Goal: Transaction & Acquisition: Purchase product/service

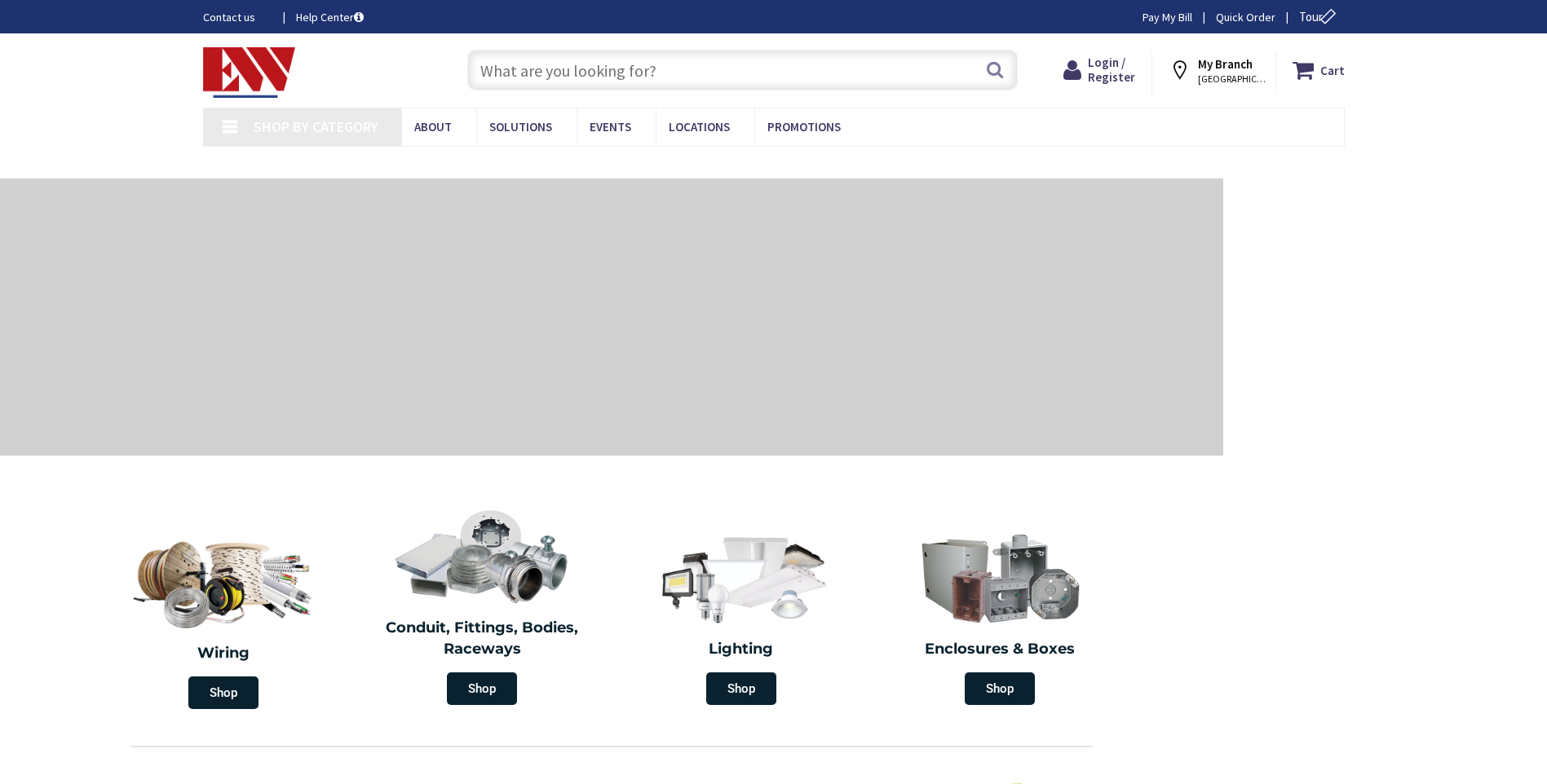
type input "[GEOGRAPHIC_DATA], [GEOGRAPHIC_DATA]"
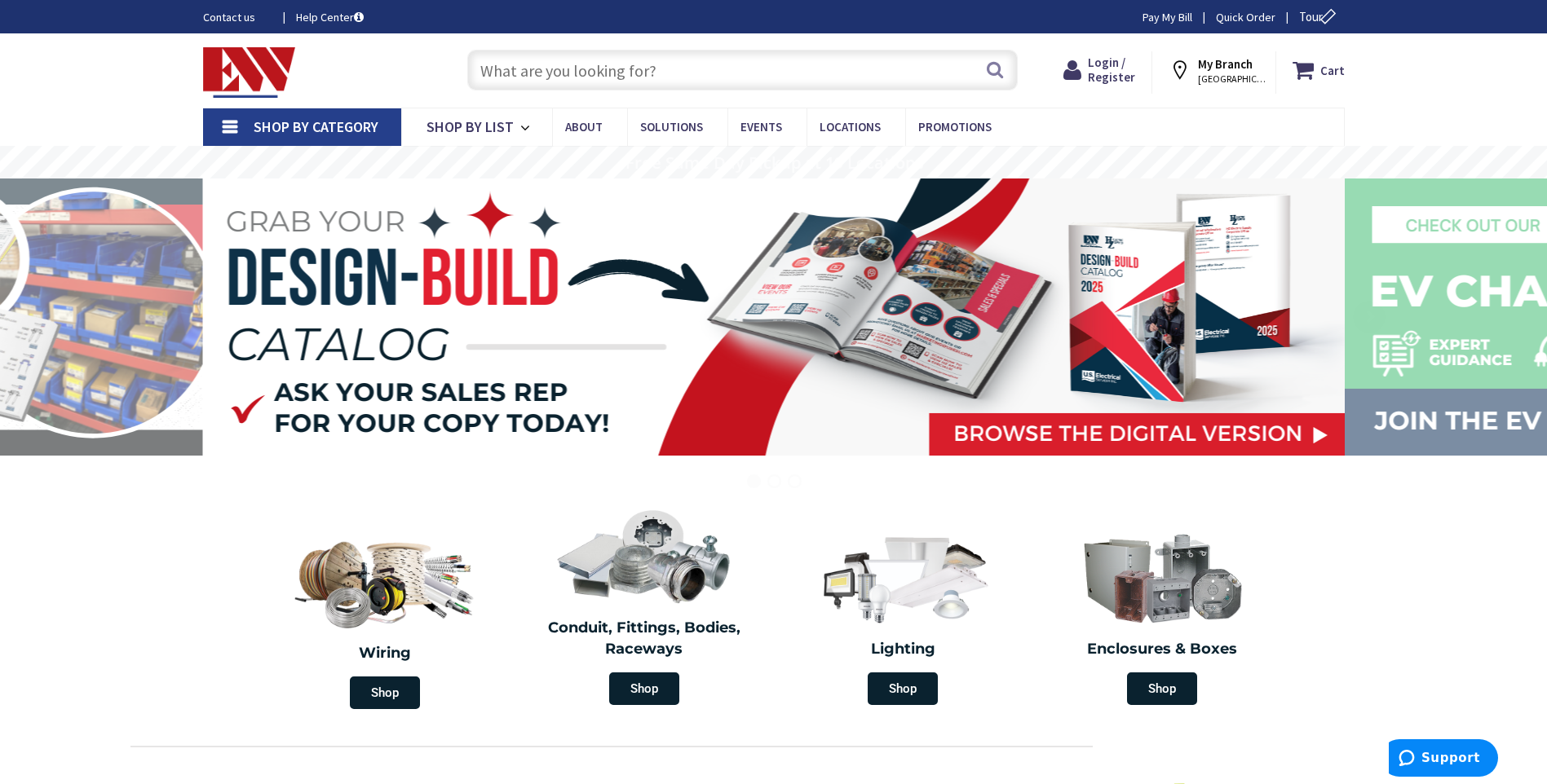
click at [1114, 69] on span "Login / Register" at bounding box center [1111, 69] width 47 height 30
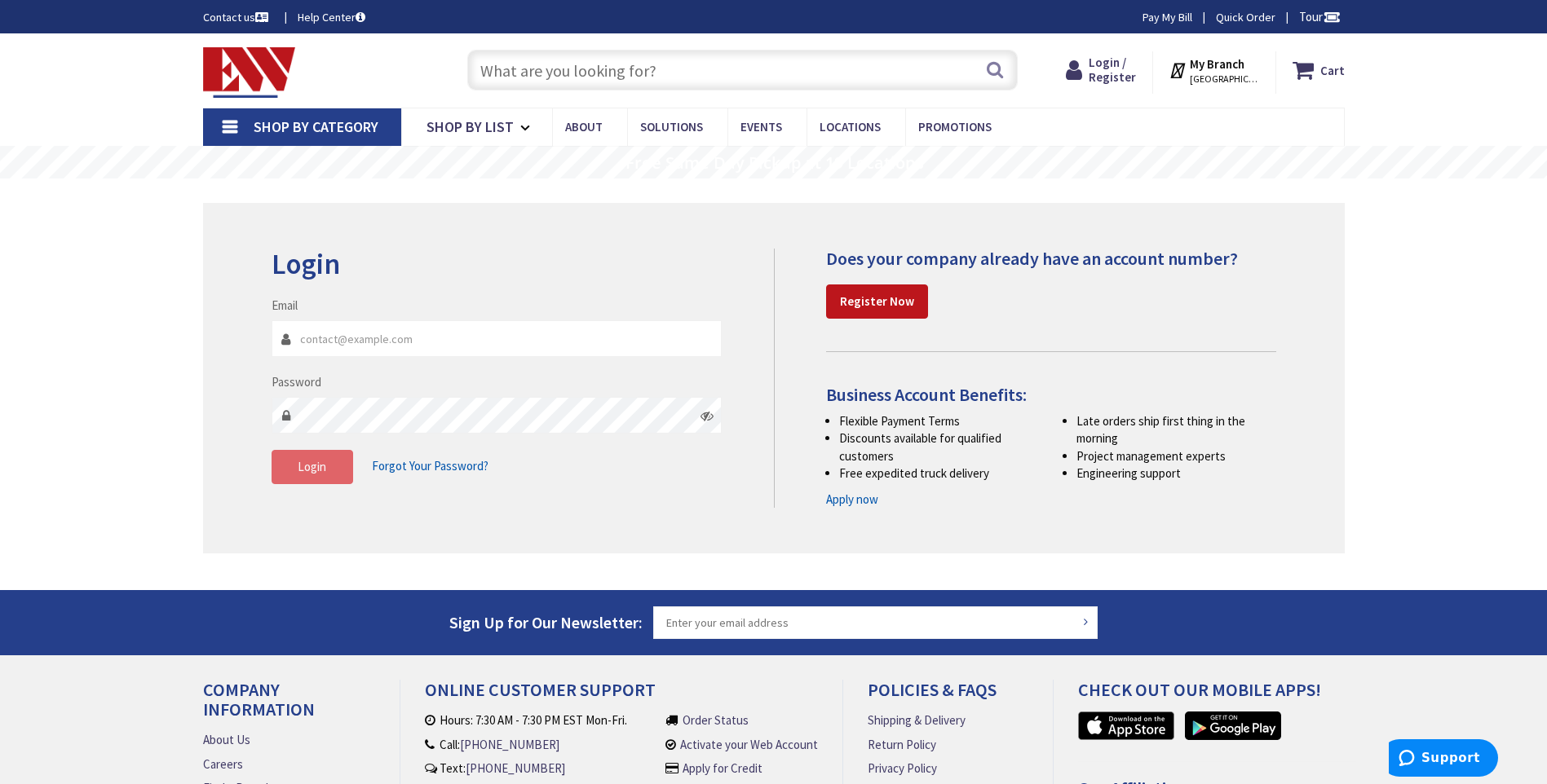
type input "[EMAIL_ADDRESS][DOMAIN_NAME]"
click at [315, 478] on button "Login" at bounding box center [312, 467] width 82 height 34
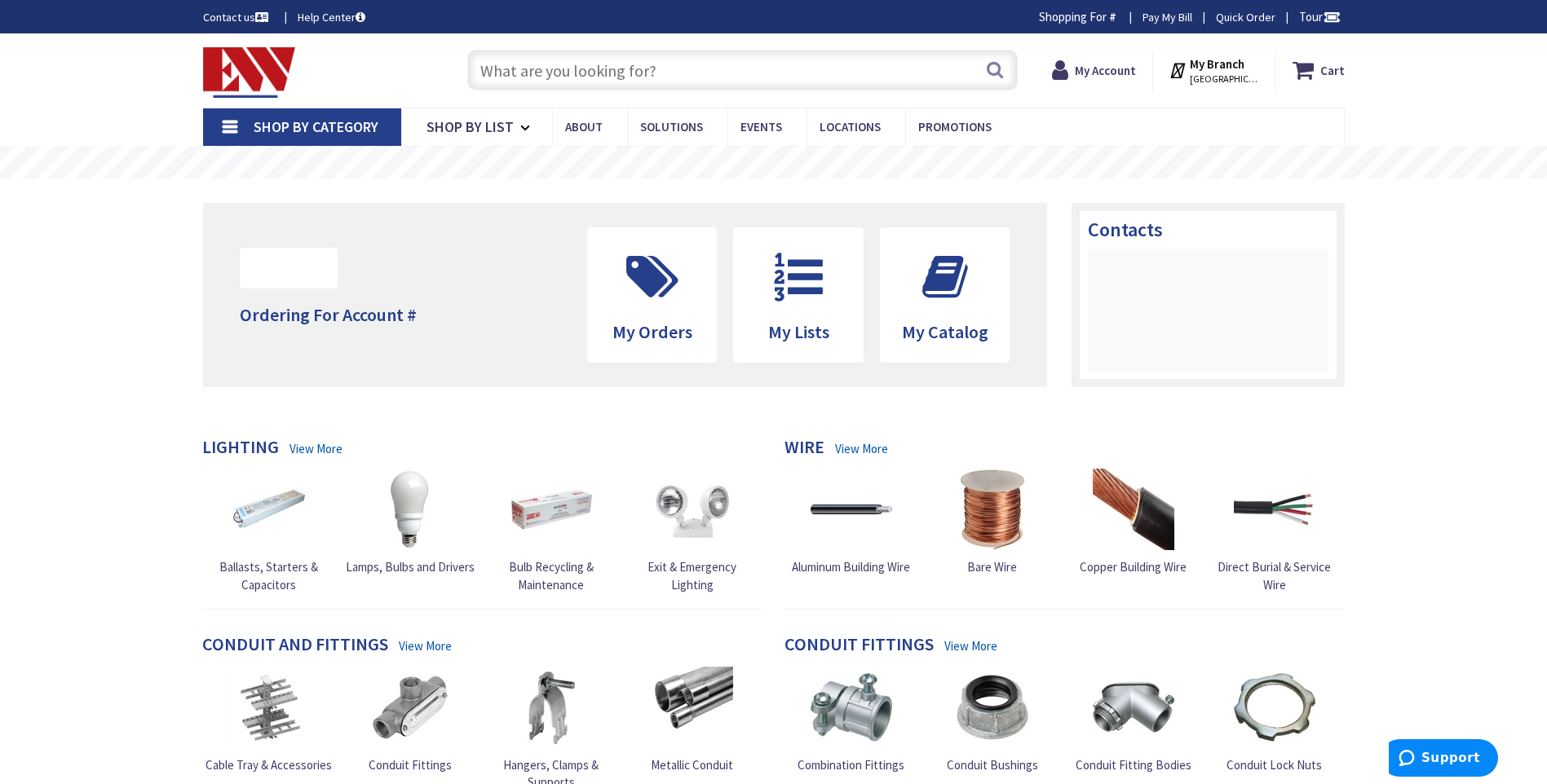
click at [836, 65] on input "text" at bounding box center [743, 70] width 550 height 40
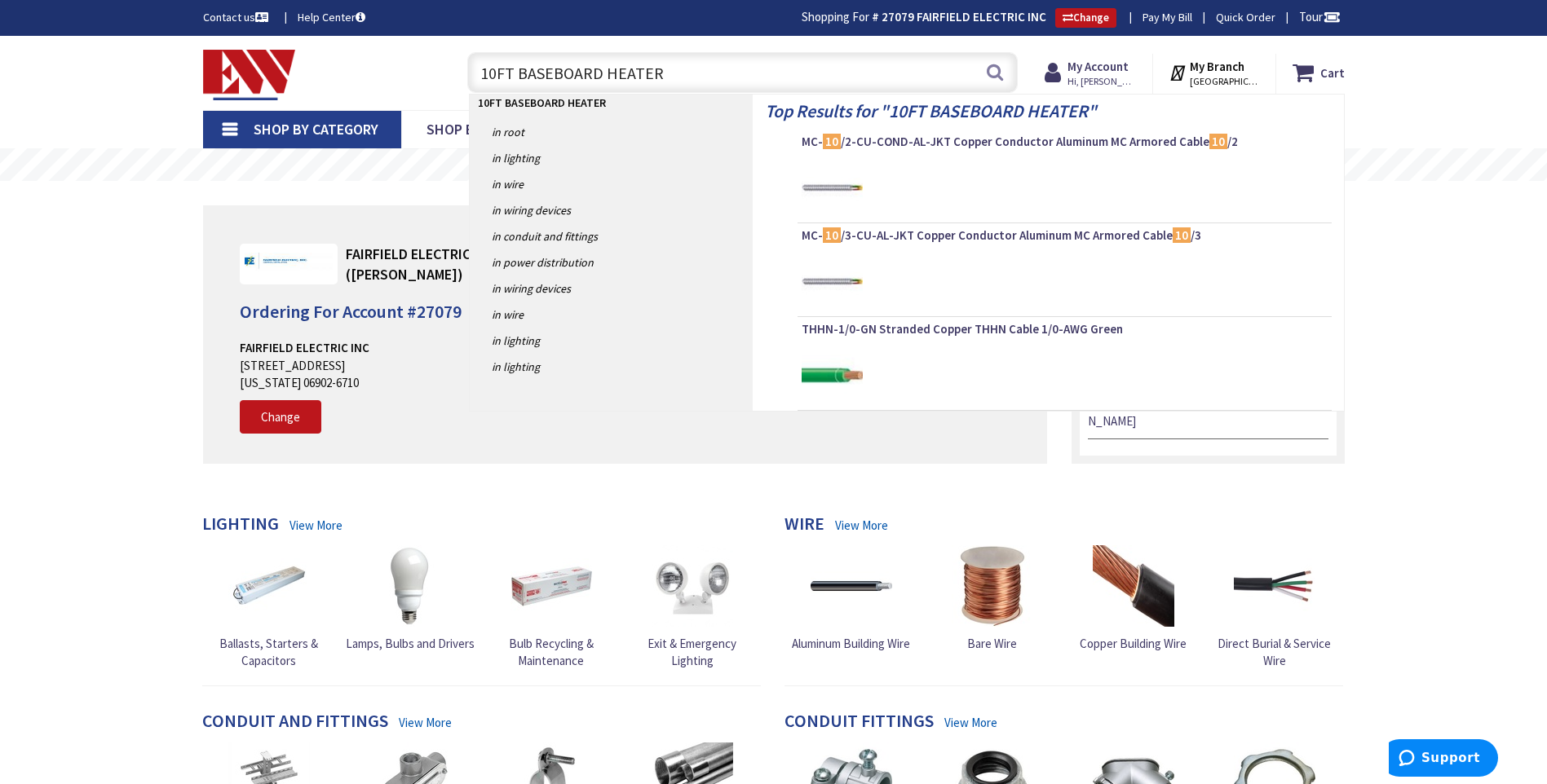
type input "10FT BASEBOARD HEATERS"
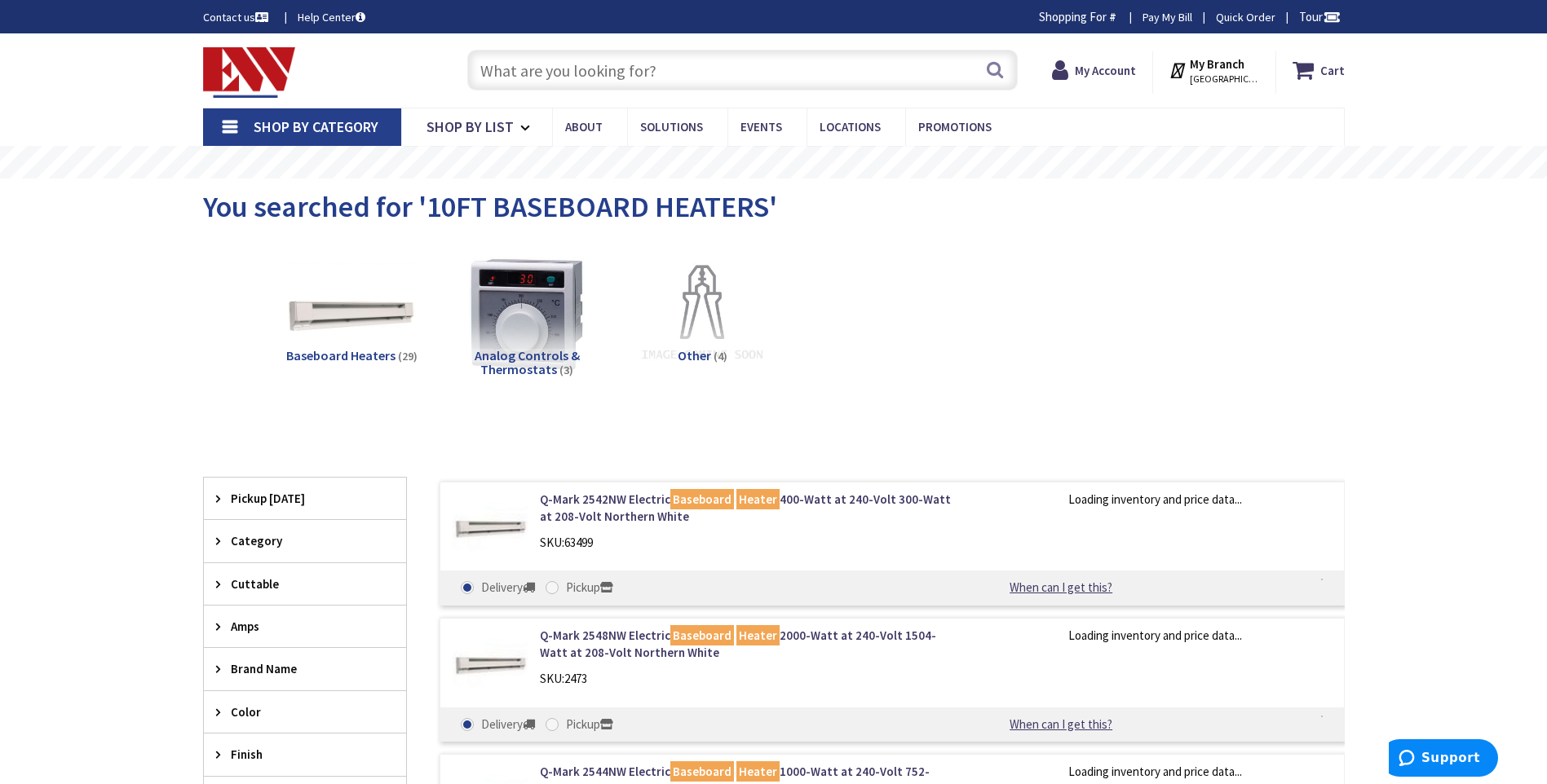
click at [681, 74] on input "text" at bounding box center [743, 70] width 550 height 40
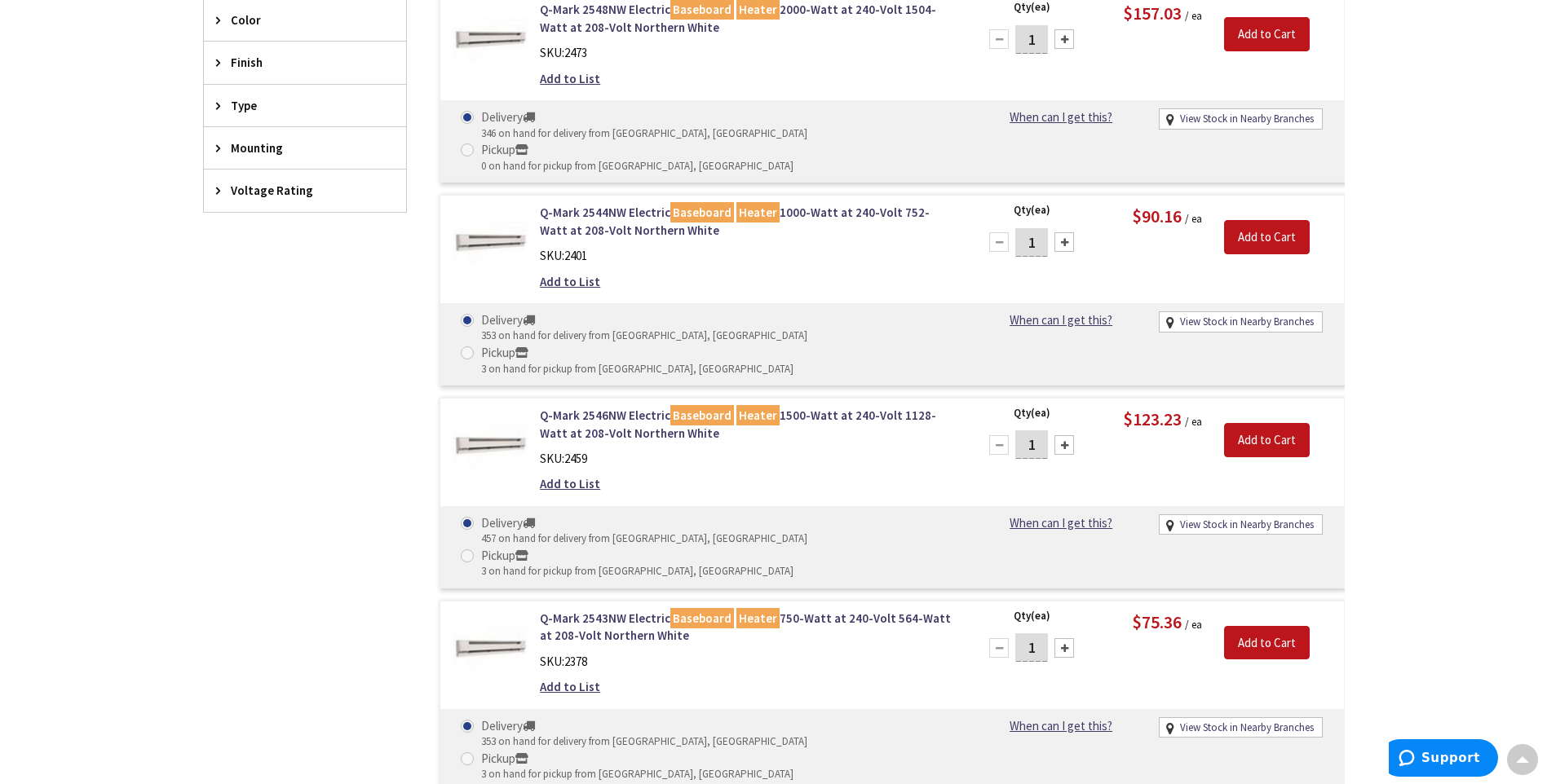
scroll to position [652, 0]
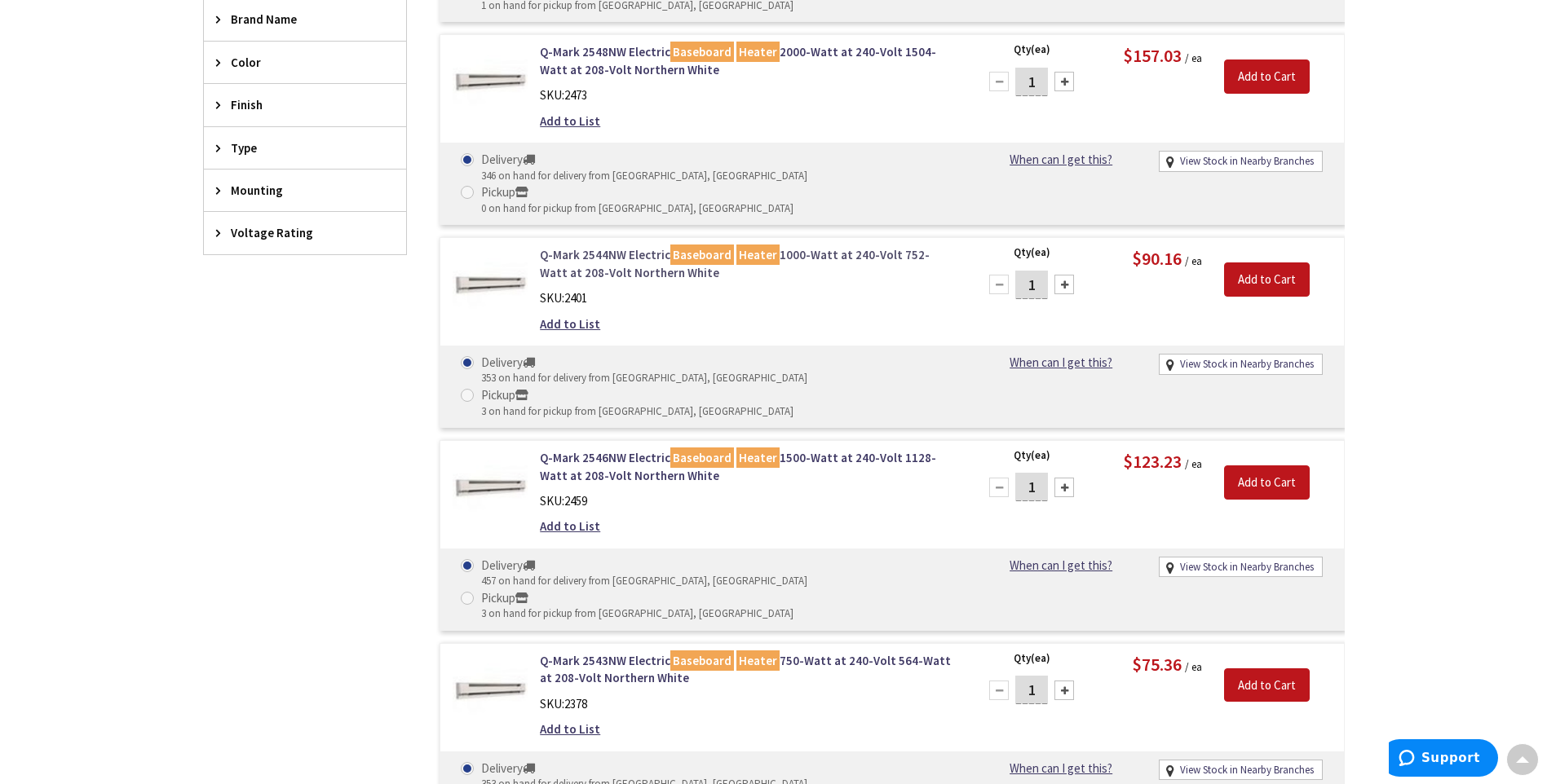
click at [617, 246] on link "Q-Mark 2544NW Electric Baseboard Heater 1000-Watt at 240-Volt 752-Watt at 208-V…" at bounding box center [747, 264] width 415 height 35
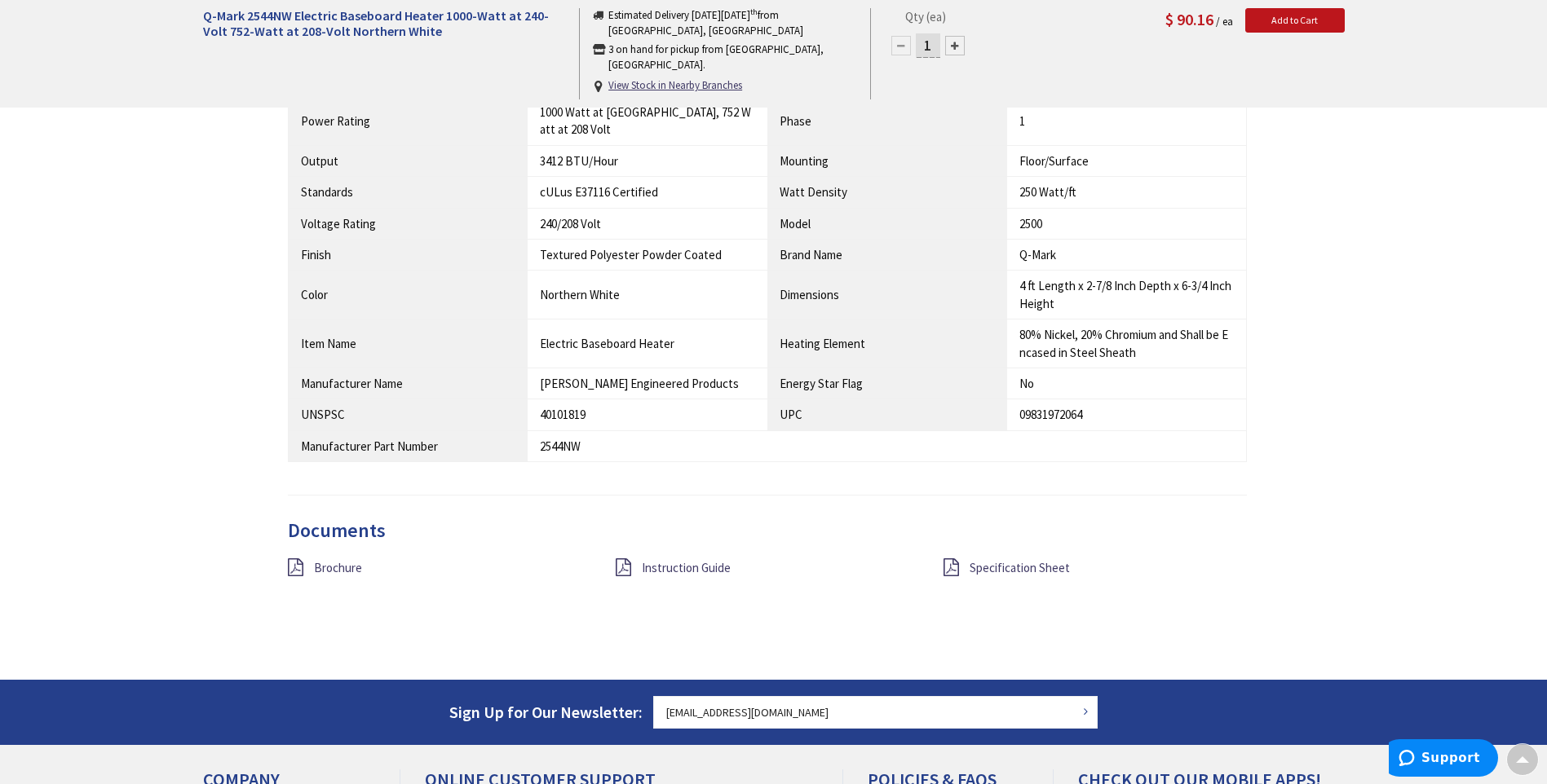
scroll to position [1060, 0]
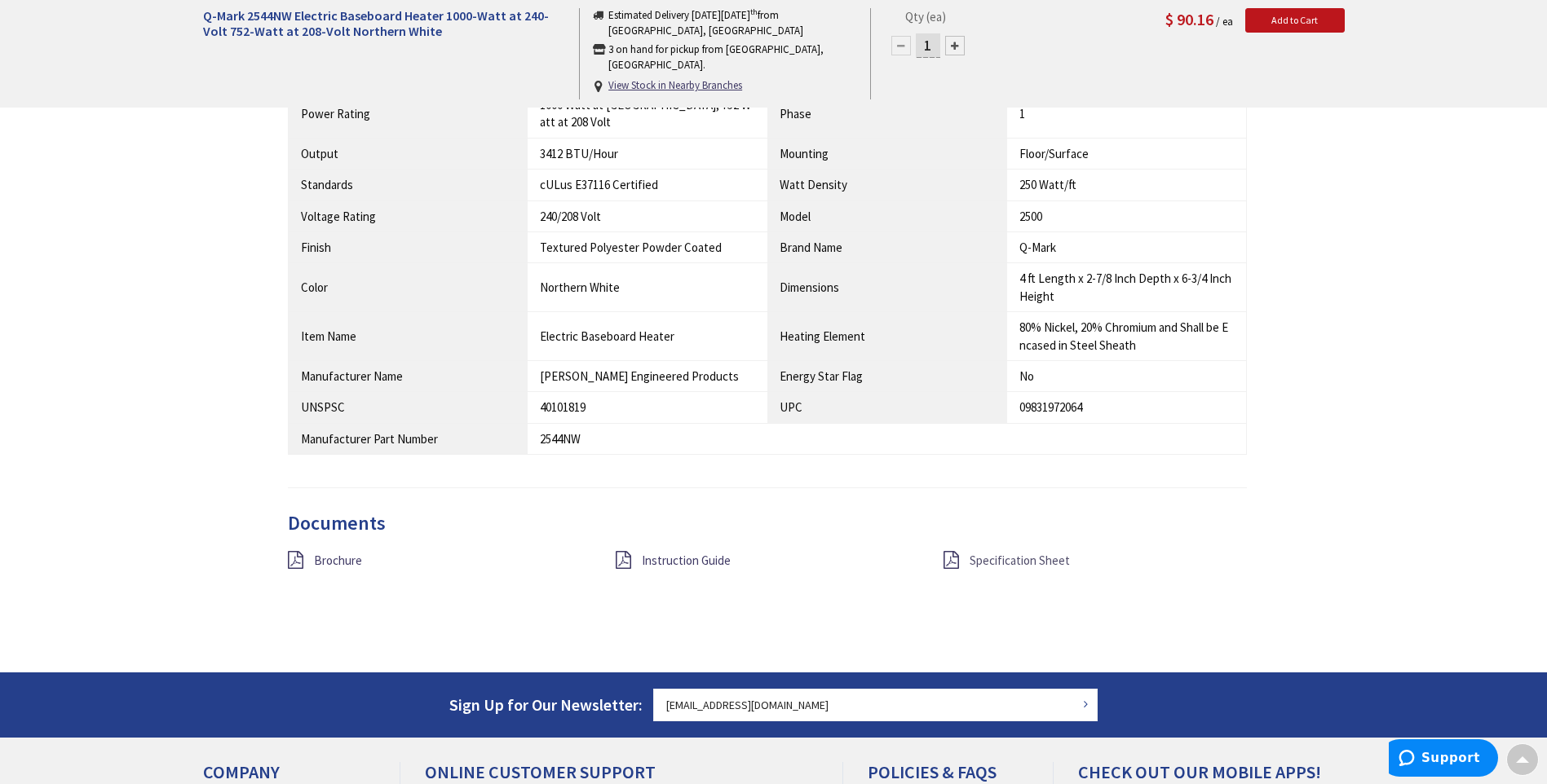
click at [973, 553] on span "Specification Sheet" at bounding box center [1020, 561] width 100 height 16
